Goal: Communication & Community: Answer question/provide support

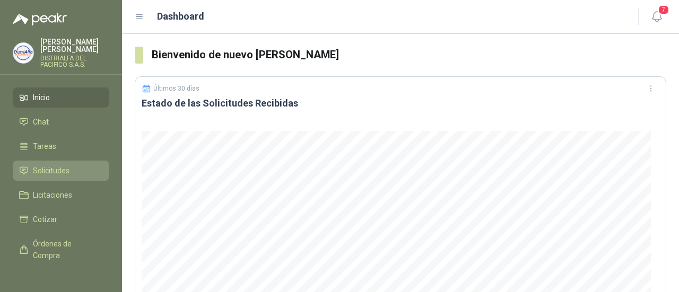
click at [58, 170] on span "Solicitudes" at bounding box center [51, 171] width 37 height 12
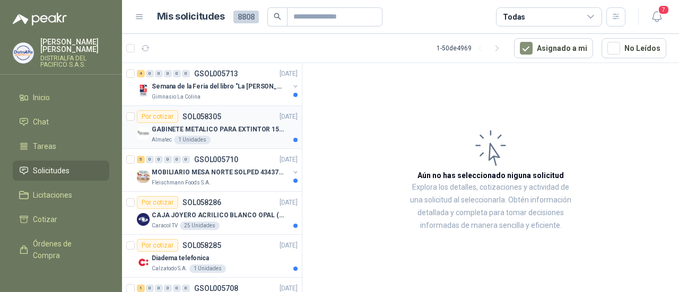
click at [237, 127] on p "GABINETE METALICO PARA EXTINTOR 15 LB" at bounding box center [218, 130] width 132 height 10
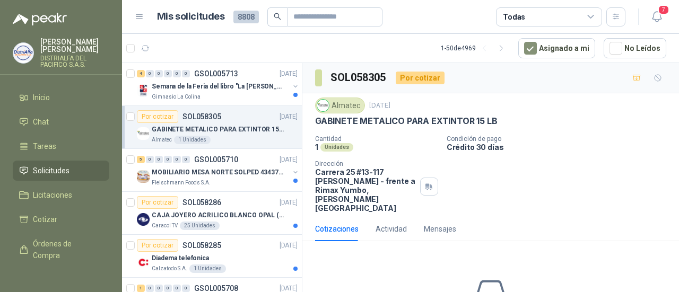
click at [237, 127] on p "GABINETE METALICO PARA EXTINTOR 15 LB" at bounding box center [218, 130] width 132 height 10
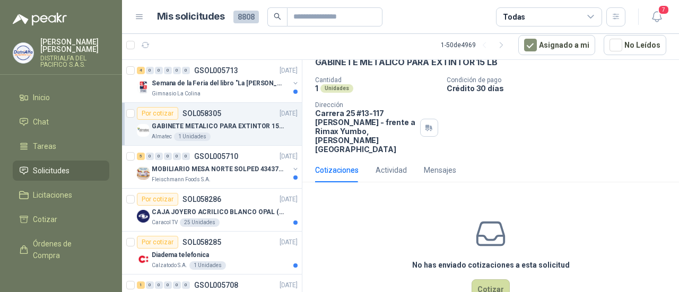
scroll to position [61, 0]
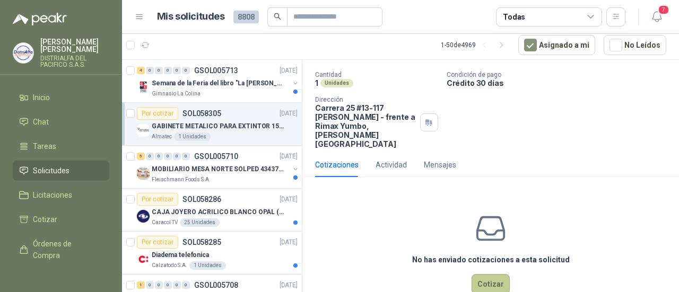
click at [495, 274] on button "Cotizar" at bounding box center [491, 284] width 38 height 20
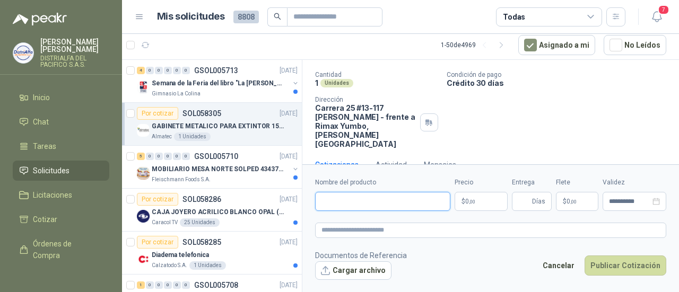
click at [415, 207] on input "Nombre del producto" at bounding box center [382, 201] width 135 height 19
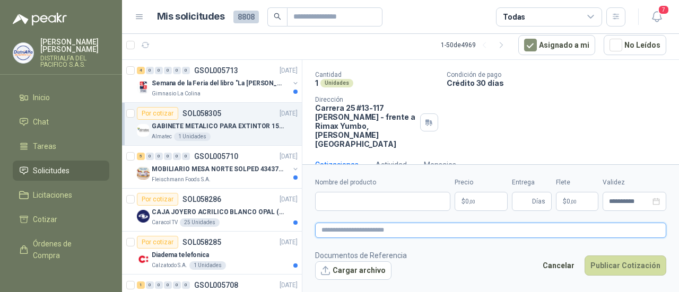
click at [361, 232] on textarea at bounding box center [490, 230] width 351 height 15
paste textarea "**********"
type textarea "**********"
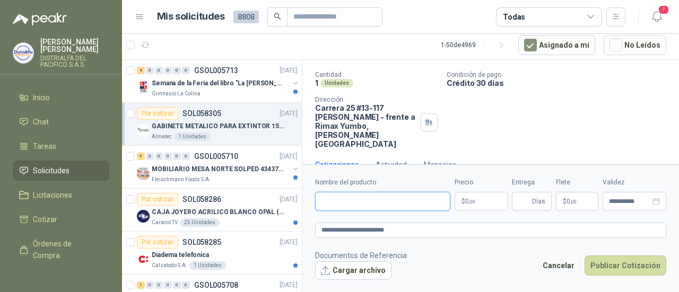
click at [358, 207] on input "Nombre del producto" at bounding box center [382, 201] width 135 height 19
type input "*******"
click at [469, 203] on span ",00" at bounding box center [472, 202] width 6 height 6
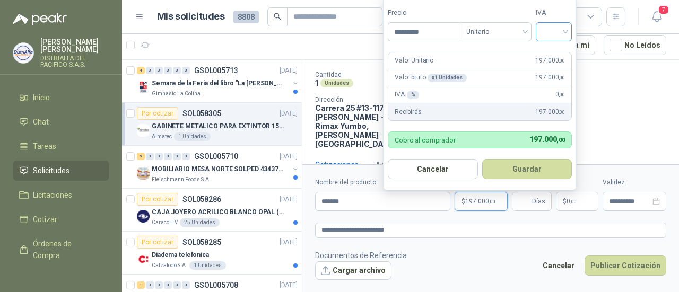
type input "*********"
click at [553, 30] on input "search" at bounding box center [553, 31] width 23 height 16
click at [553, 61] on div "19%" at bounding box center [556, 55] width 32 height 17
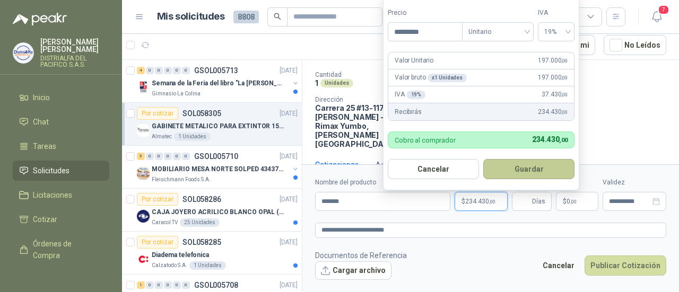
click at [523, 172] on button "Guardar" at bounding box center [528, 169] width 91 height 20
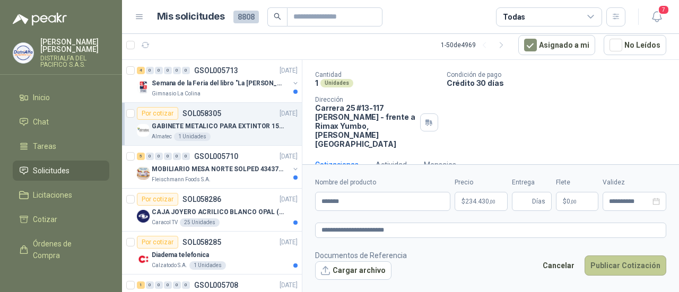
click at [616, 262] on button "Publicar Cotización" at bounding box center [626, 266] width 82 height 20
type input "*"
click at [622, 265] on button "Publicar Cotización" at bounding box center [626, 266] width 82 height 20
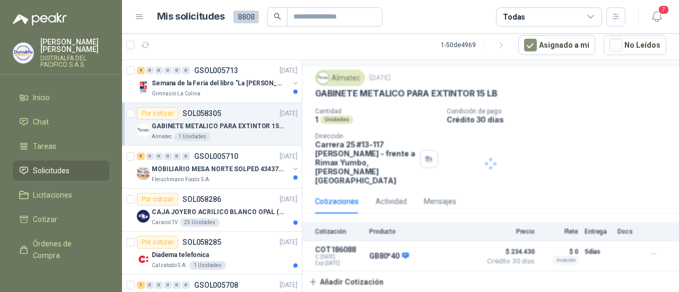
scroll to position [5, 0]
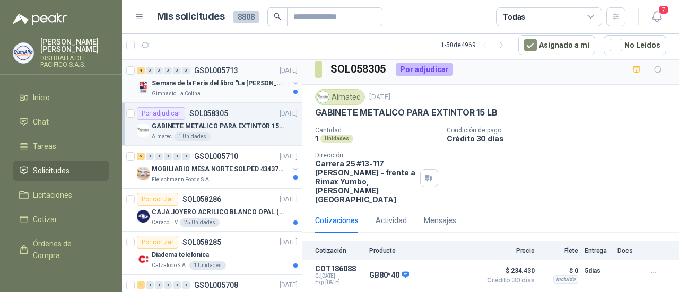
click at [248, 88] on div "Semana de la Feria del libro "La [PERSON_NAME]"" at bounding box center [220, 83] width 137 height 13
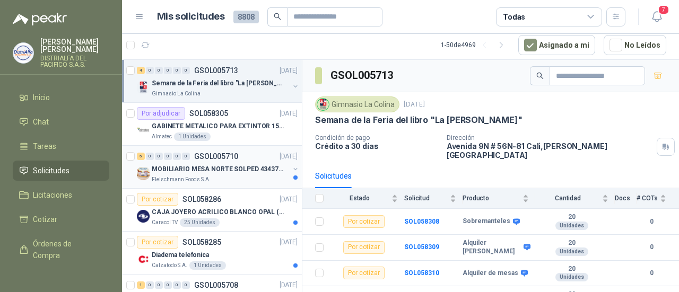
click at [235, 177] on div "Fleischmann Foods S.A." at bounding box center [220, 180] width 137 height 8
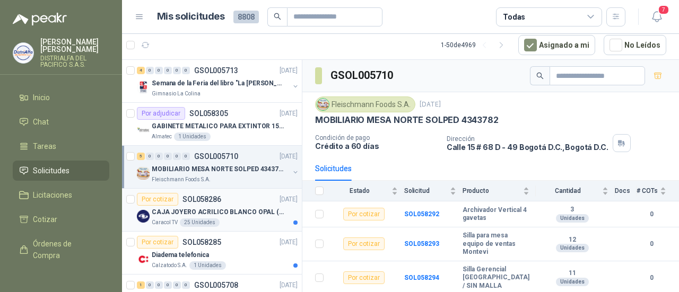
click at [216, 207] on p "CAJA JOYERO ACRILICO BLANCO OPAL (En el adjunto mas detalle)" at bounding box center [218, 212] width 132 height 10
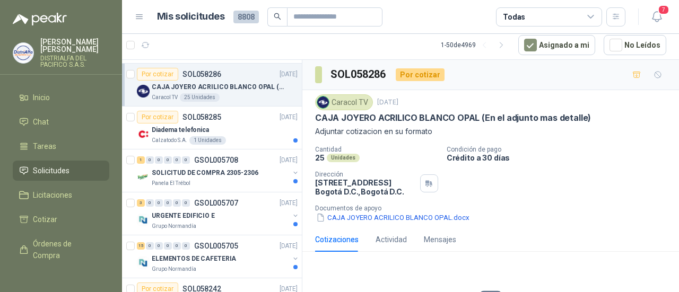
scroll to position [139, 0]
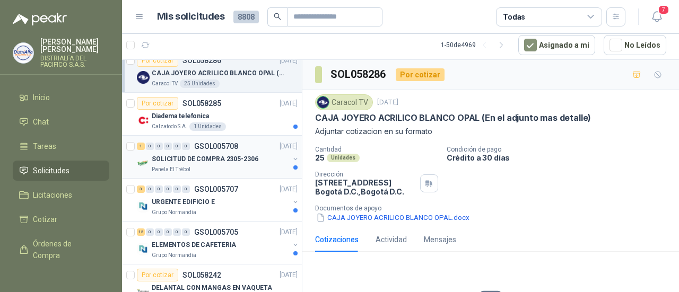
click at [232, 158] on p "SOLICITUD DE COMPRA 2305-2306" at bounding box center [205, 159] width 107 height 10
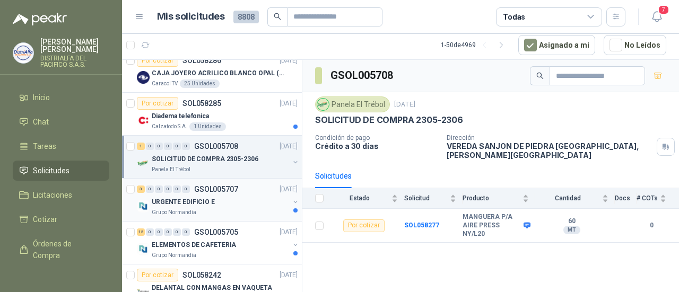
click at [212, 200] on div "URGENTE EDIFICIO E" at bounding box center [220, 202] width 137 height 13
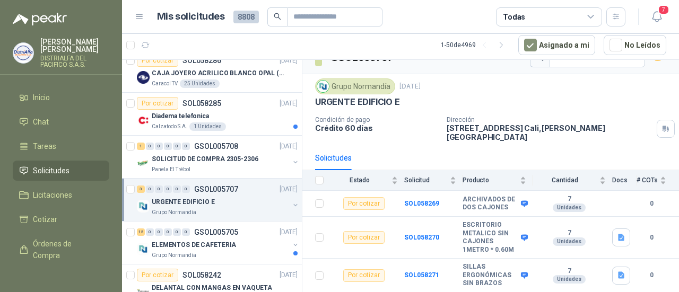
scroll to position [24, 0]
click at [508, 250] on b "ESCRITORIO METALICO SIN CAJONES 1METRO * 0.60M" at bounding box center [491, 237] width 56 height 33
click at [291, 202] on button "button" at bounding box center [295, 205] width 8 height 8
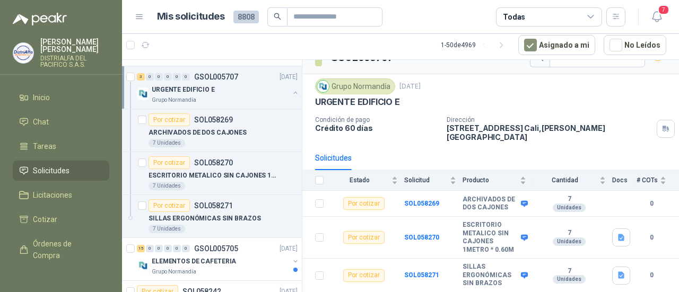
scroll to position [295, 0]
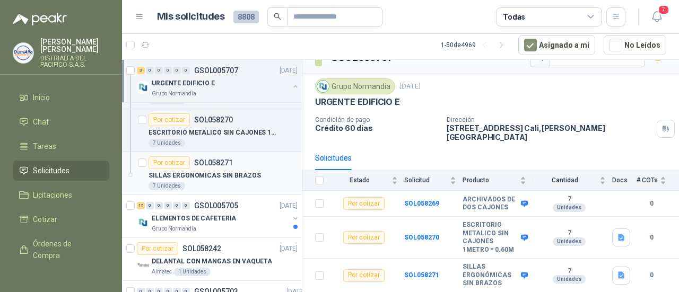
click at [226, 176] on p "SILLAS ERGONÓMICAS SIN BRAZOS" at bounding box center [205, 176] width 112 height 10
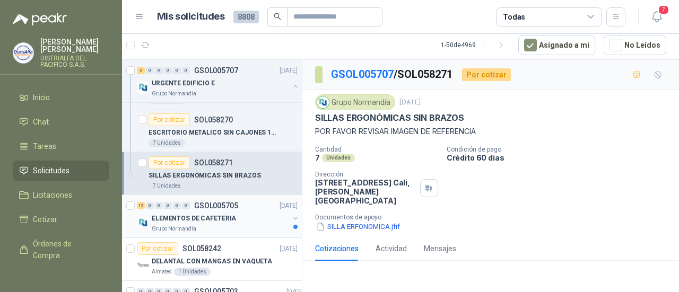
click at [252, 226] on div "Grupo Normandía" at bounding box center [220, 229] width 137 height 8
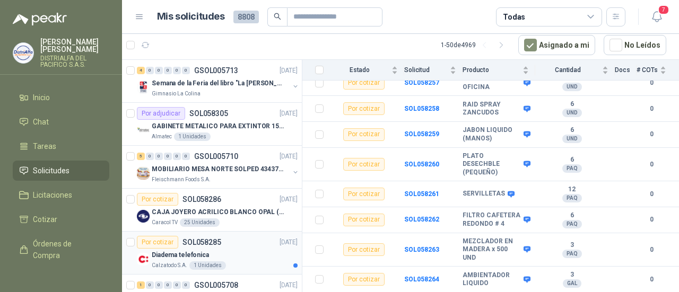
click at [232, 262] on div "Calzatodo S.A. 1 Unidades" at bounding box center [225, 266] width 146 height 8
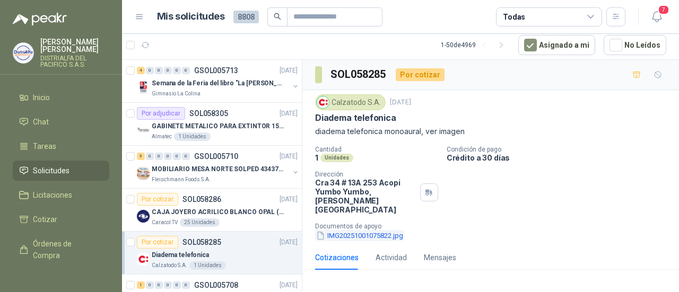
click at [351, 230] on button "IMG20251001075822.jpg" at bounding box center [359, 235] width 89 height 11
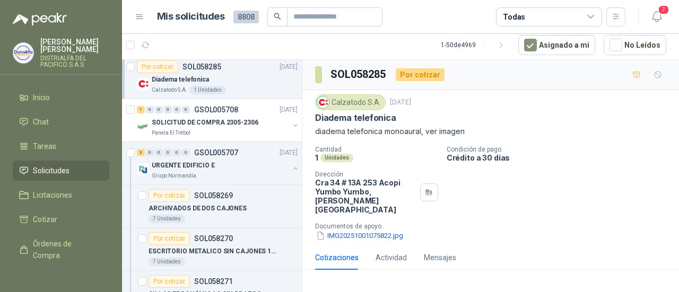
scroll to position [179, 0]
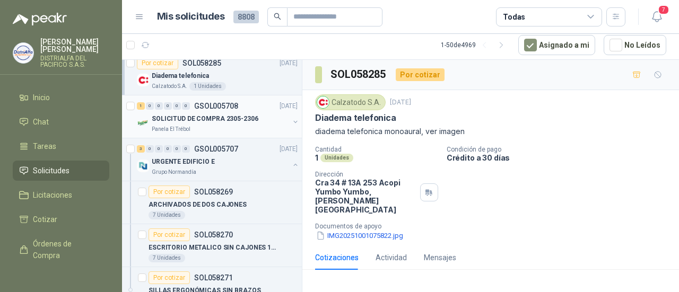
click at [239, 129] on div "Panela El Trébol" at bounding box center [220, 129] width 137 height 8
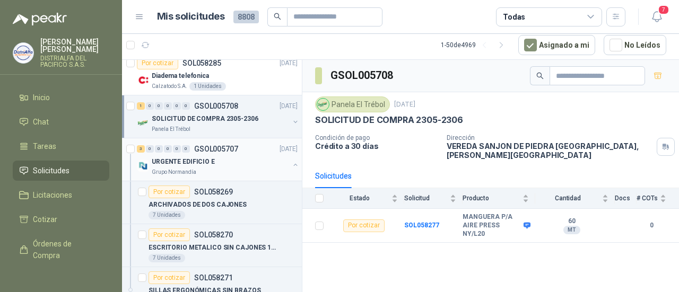
click at [226, 158] on div "URGENTE EDIFICIO E" at bounding box center [220, 161] width 137 height 13
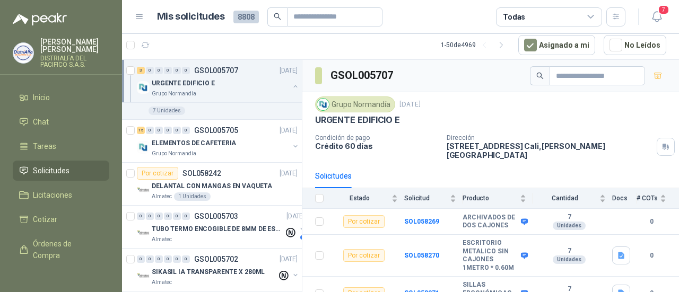
scroll to position [374, 0]
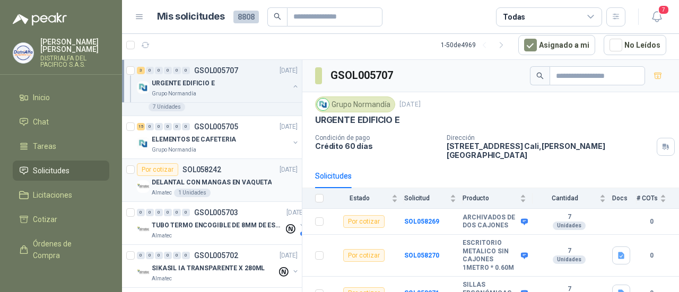
click at [240, 189] on div "Almatec 1 Unidades" at bounding box center [225, 193] width 146 height 8
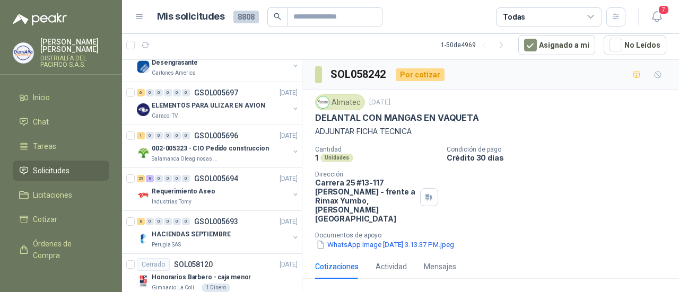
scroll to position [891, 0]
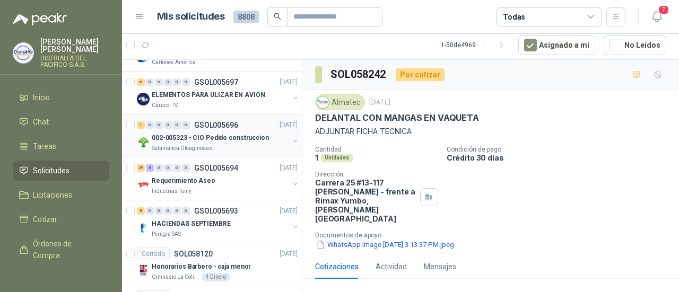
click at [260, 132] on div "002-005323 - CIO Pedido construccion" at bounding box center [220, 138] width 137 height 13
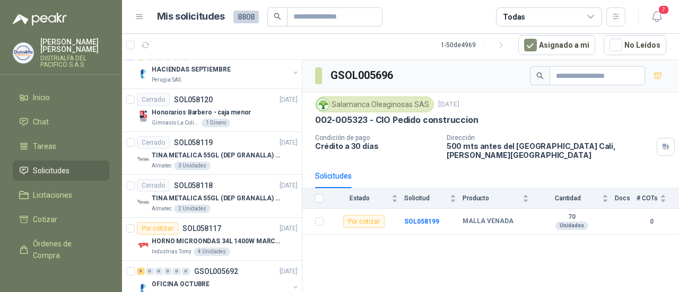
scroll to position [1049, 0]
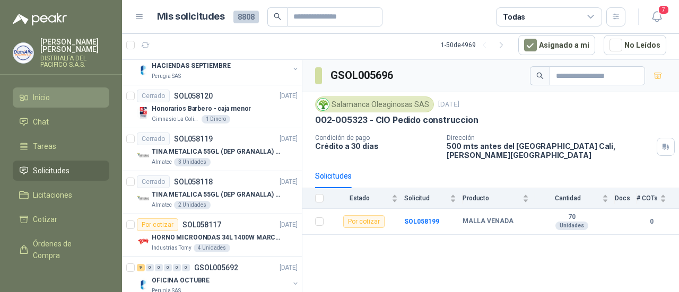
click at [80, 100] on li "Inicio" at bounding box center [61, 98] width 84 height 12
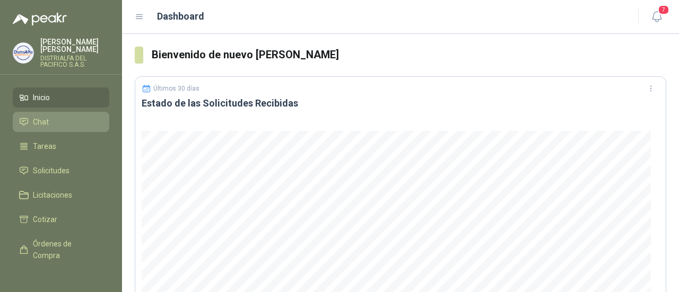
click at [81, 119] on li "Chat" at bounding box center [61, 122] width 84 height 12
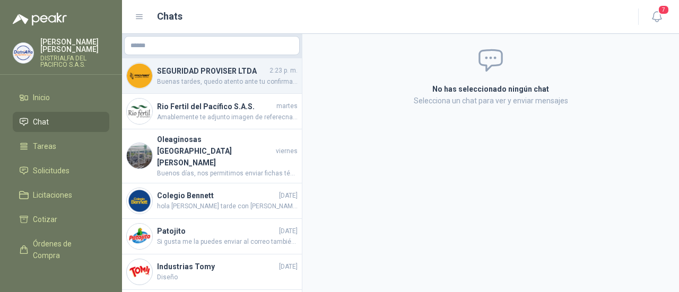
click at [245, 79] on span "Buenas tardes, quedo atento ante tu confirmación para poder tramitar el pedido" at bounding box center [227, 82] width 141 height 10
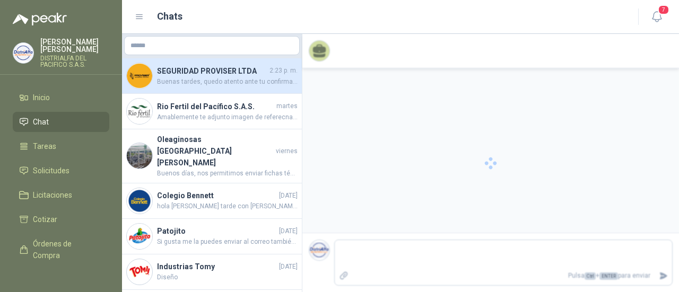
scroll to position [247, 0]
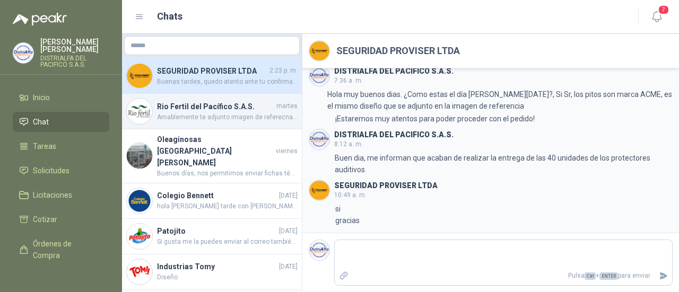
click at [241, 117] on span "Amablemente te adjunto imagen de referecnai y ficha tecnica, el valor ofertado …" at bounding box center [227, 117] width 141 height 10
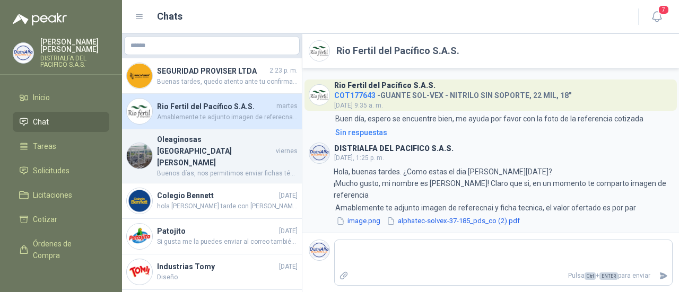
click at [230, 144] on h4 "Oleaginosas [GEOGRAPHIC_DATA][PERSON_NAME]" at bounding box center [215, 151] width 117 height 35
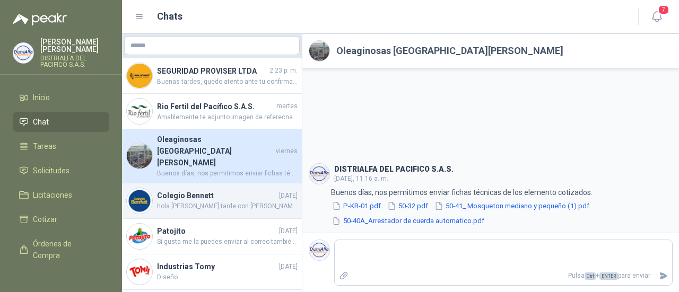
click at [214, 190] on h4 "Colegio Bennett" at bounding box center [217, 196] width 120 height 12
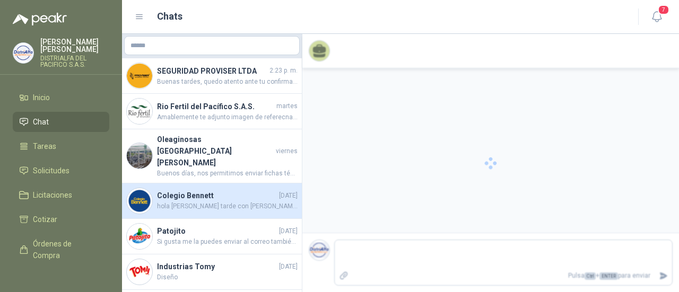
scroll to position [542, 0]
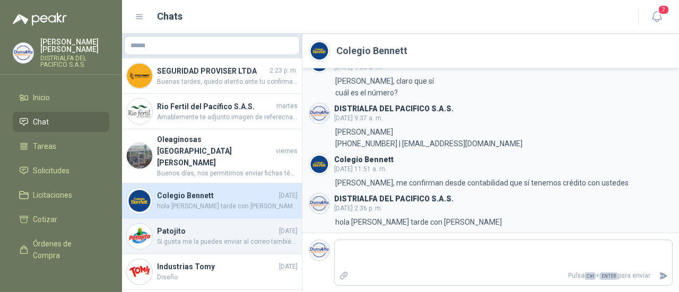
click at [204, 226] on h4 "Patojito" at bounding box center [217, 232] width 120 height 12
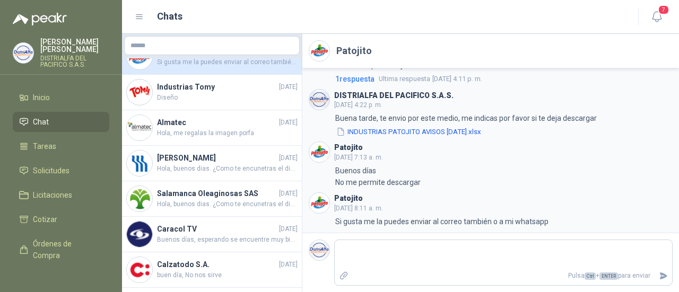
scroll to position [328, 0]
